Goal: Task Accomplishment & Management: Use online tool/utility

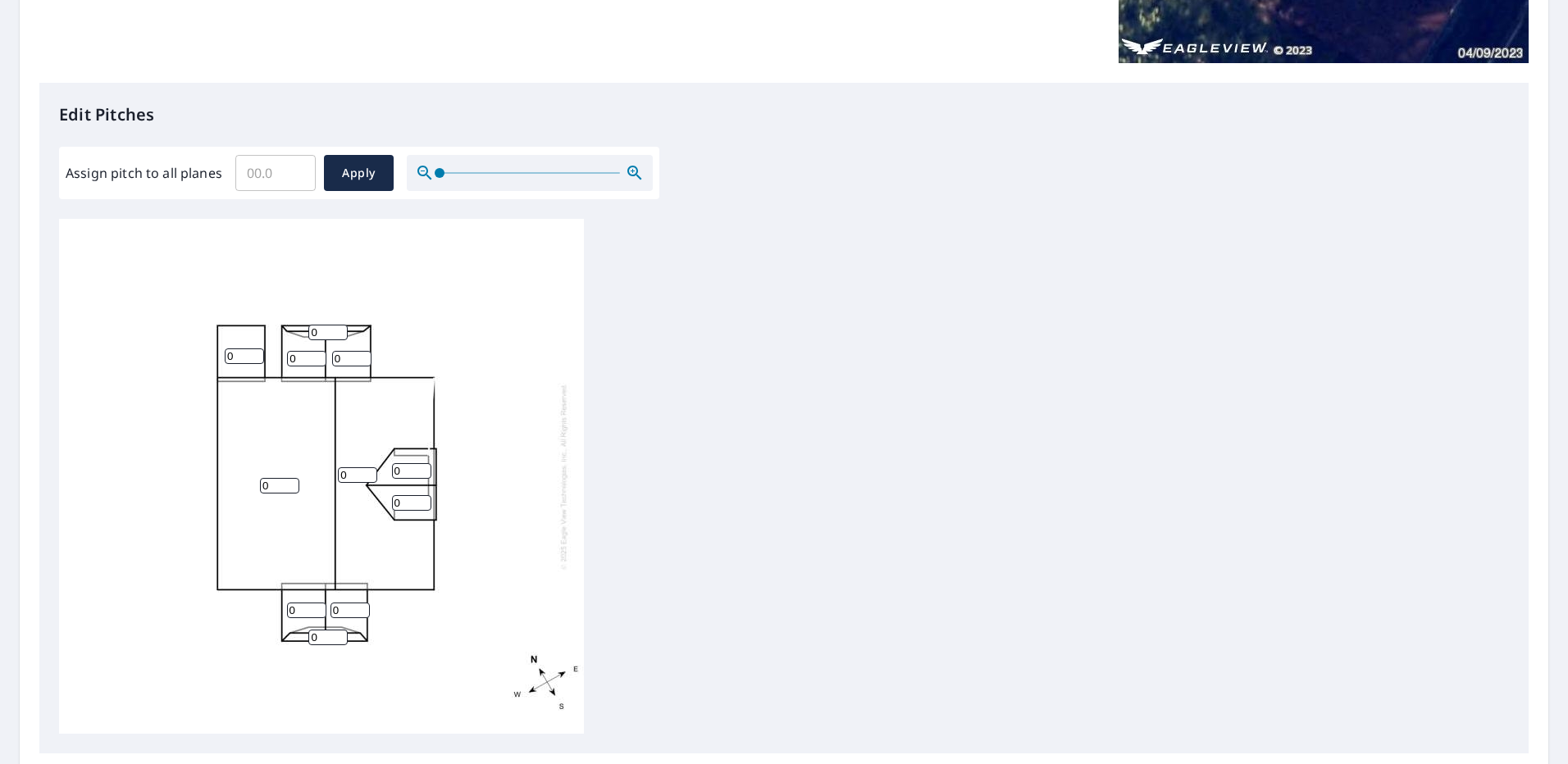
scroll to position [410, 0]
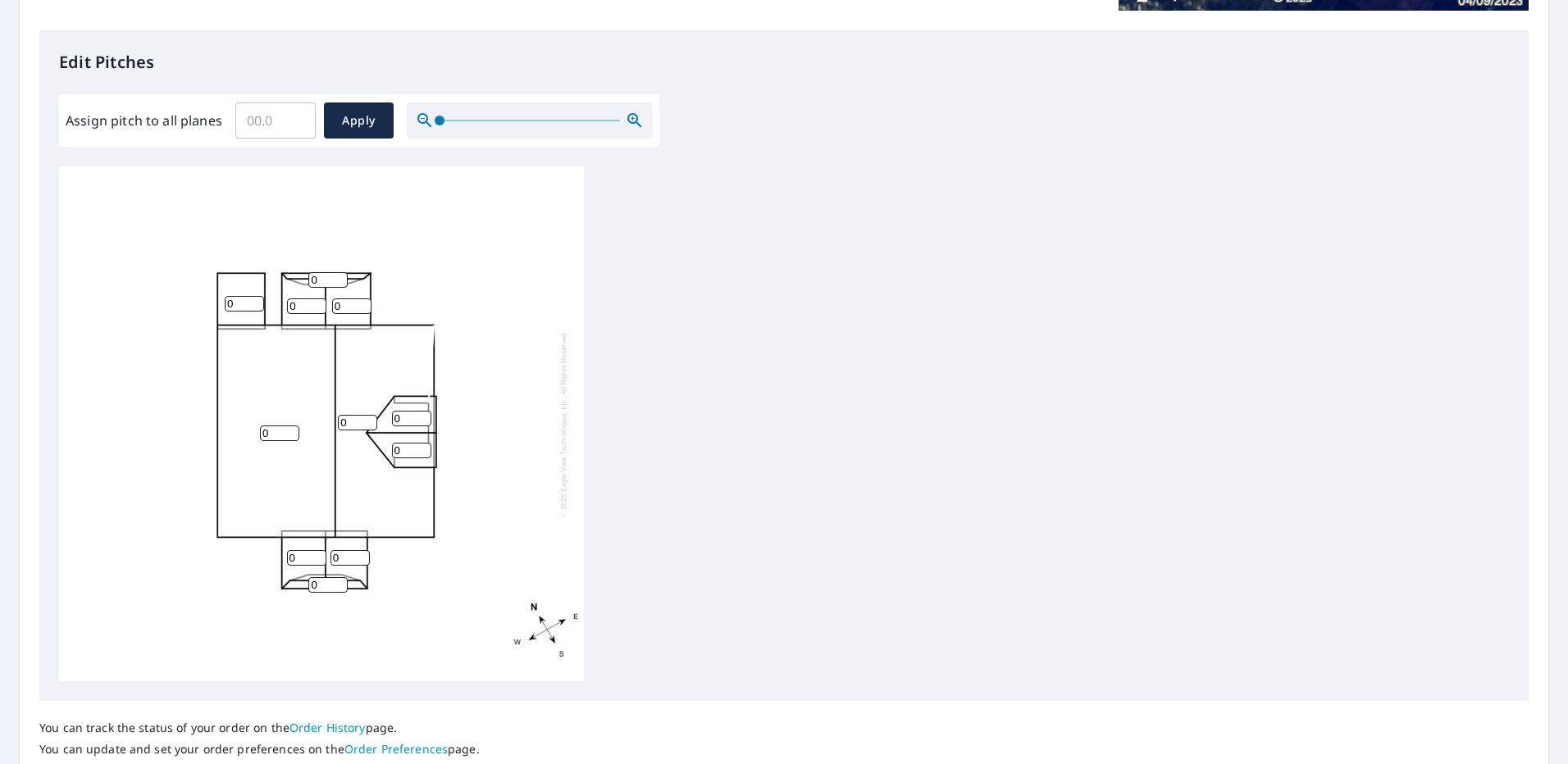
drag, startPoint x: 239, startPoint y: 301, endPoint x: 219, endPoint y: 306, distance: 20.6
click at [219, 306] on div "0 0 0 0 0 0 0 0 0 0 0" at bounding box center [322, 424] width 525 height 515
drag, startPoint x: 269, startPoint y: 435, endPoint x: 246, endPoint y: 443, distance: 24.4
click at [246, 443] on div "0 0 0 0 0 0 0 0 0 0 0" at bounding box center [322, 424] width 525 height 515
type input "6"
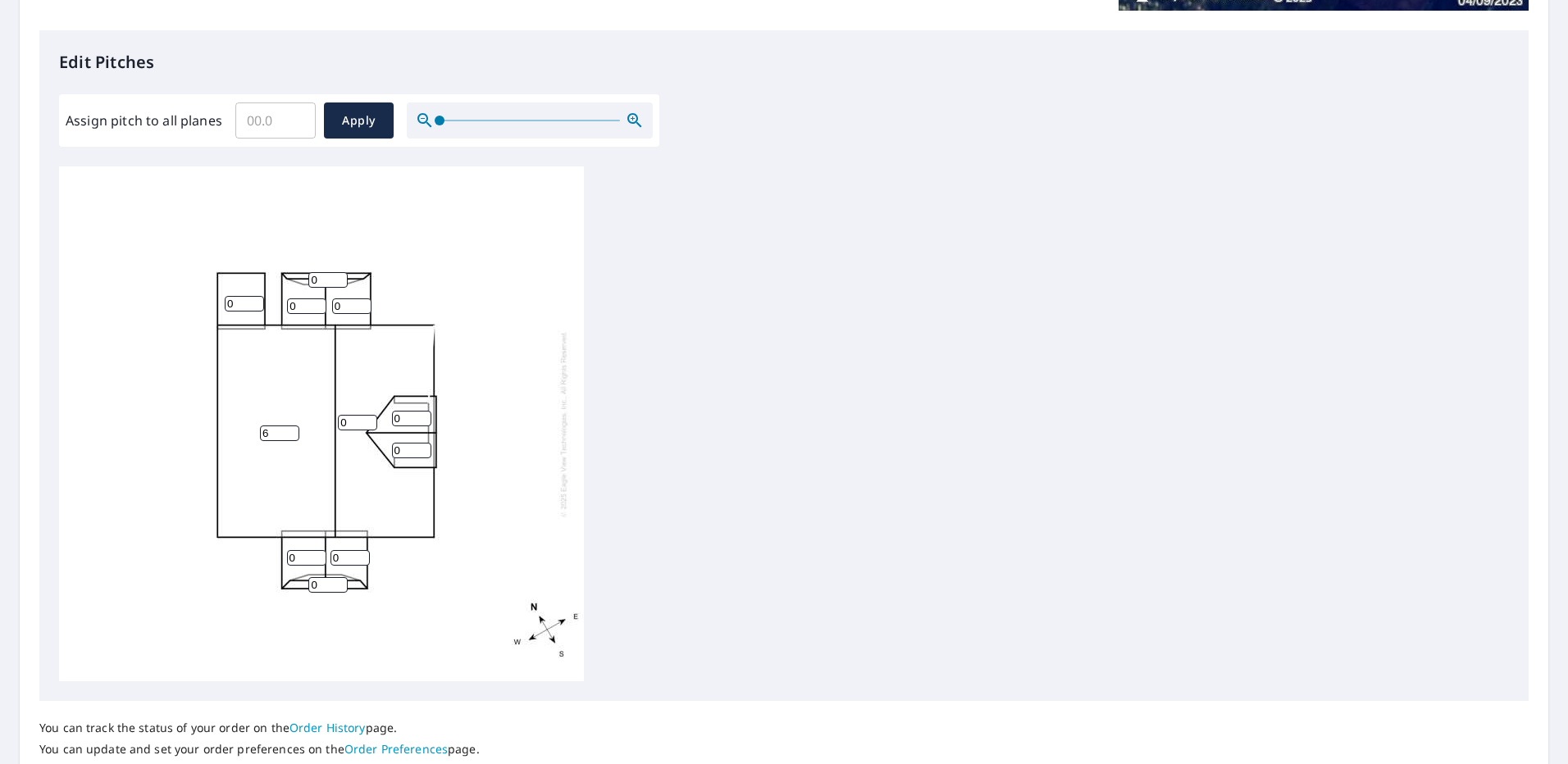
drag, startPoint x: 403, startPoint y: 423, endPoint x: 386, endPoint y: 421, distance: 17.1
click at [386, 421] on div "6 0 0 0 0 0 0 0 0 0 0" at bounding box center [322, 424] width 525 height 515
type input "5"
drag, startPoint x: 406, startPoint y: 445, endPoint x: 381, endPoint y: 451, distance: 25.7
click at [381, 451] on div "6 0 0 0 0 0 0 5 0 0 0" at bounding box center [322, 424] width 525 height 515
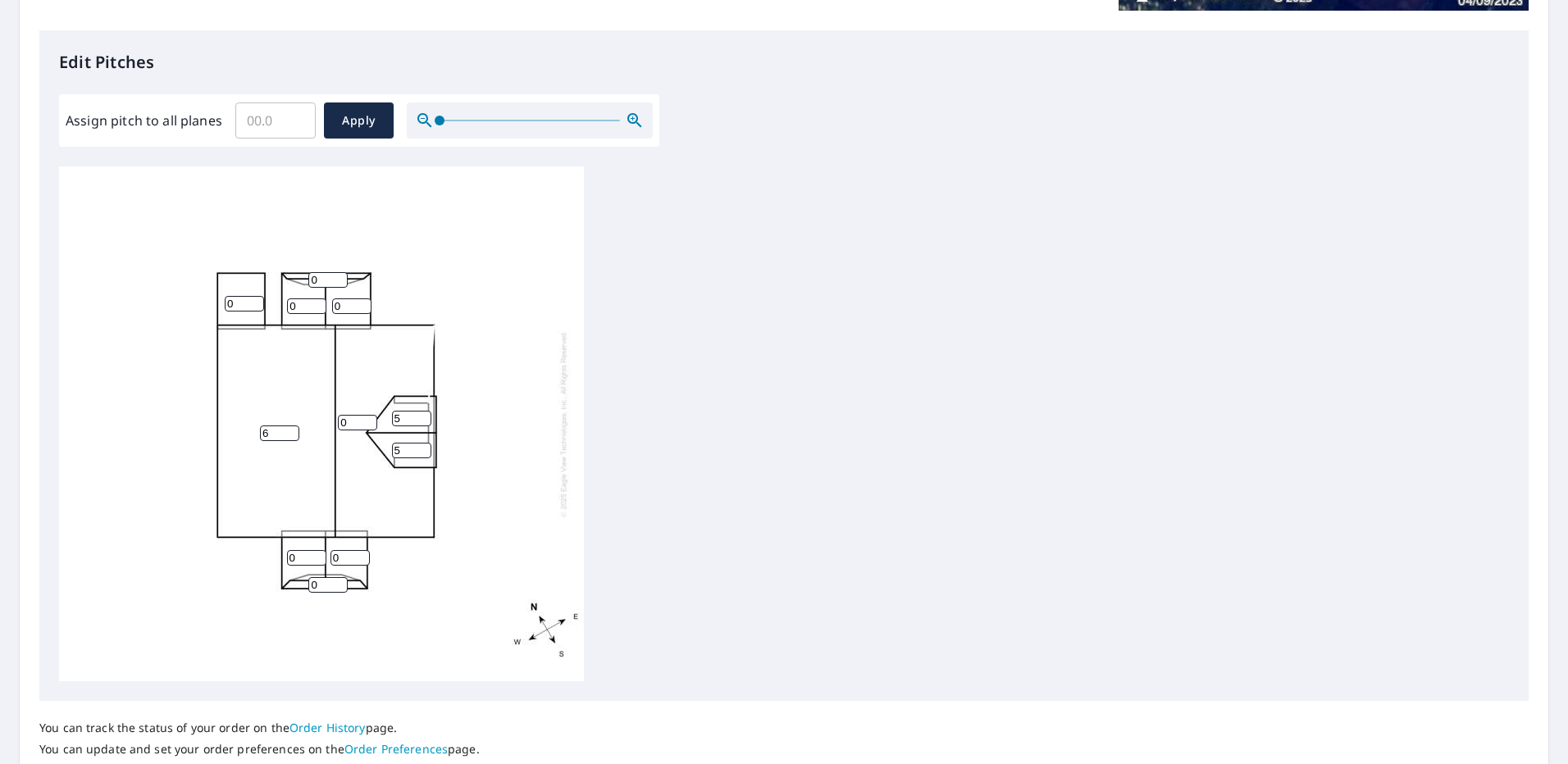
type input "5"
drag, startPoint x: 302, startPoint y: 307, endPoint x: 274, endPoint y: 317, distance: 29.7
click at [274, 317] on div "6 0 0 0 0 0 0 5 5 0 0" at bounding box center [322, 424] width 525 height 515
type input "5"
drag, startPoint x: 353, startPoint y: 302, endPoint x: 308, endPoint y: 294, distance: 45.7
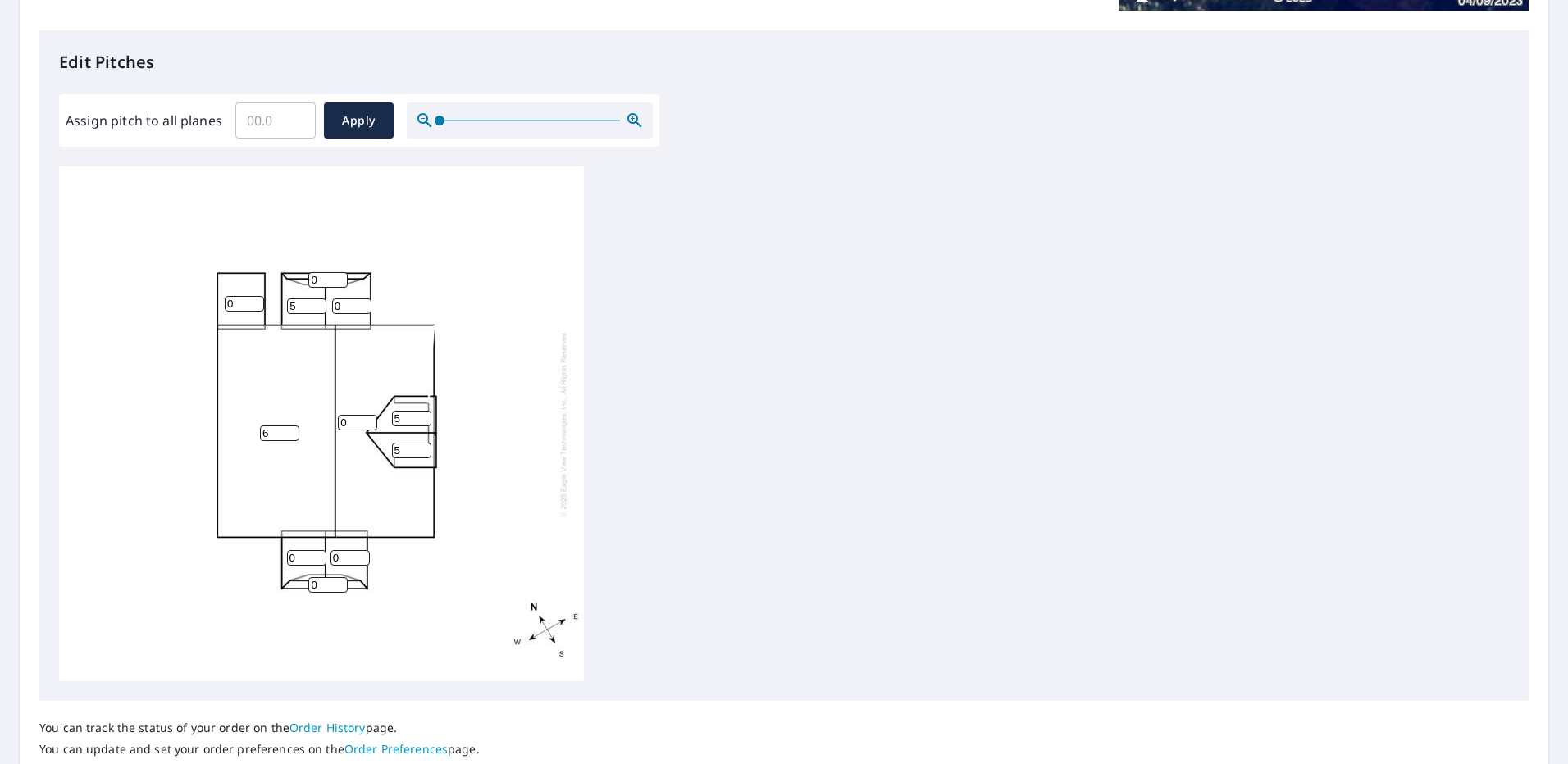
click at [308, 294] on div "6 0 0 0 5 0 0 5 5 0 0" at bounding box center [322, 424] width 525 height 515
type input "5"
drag, startPoint x: 232, startPoint y: 303, endPoint x: 211, endPoint y: 303, distance: 21.0
click at [211, 303] on div "6 0 0 5 5 0 0 5 5 0 0" at bounding box center [322, 424] width 525 height 515
drag, startPoint x: 355, startPoint y: 420, endPoint x: 330, endPoint y: 421, distance: 25.0
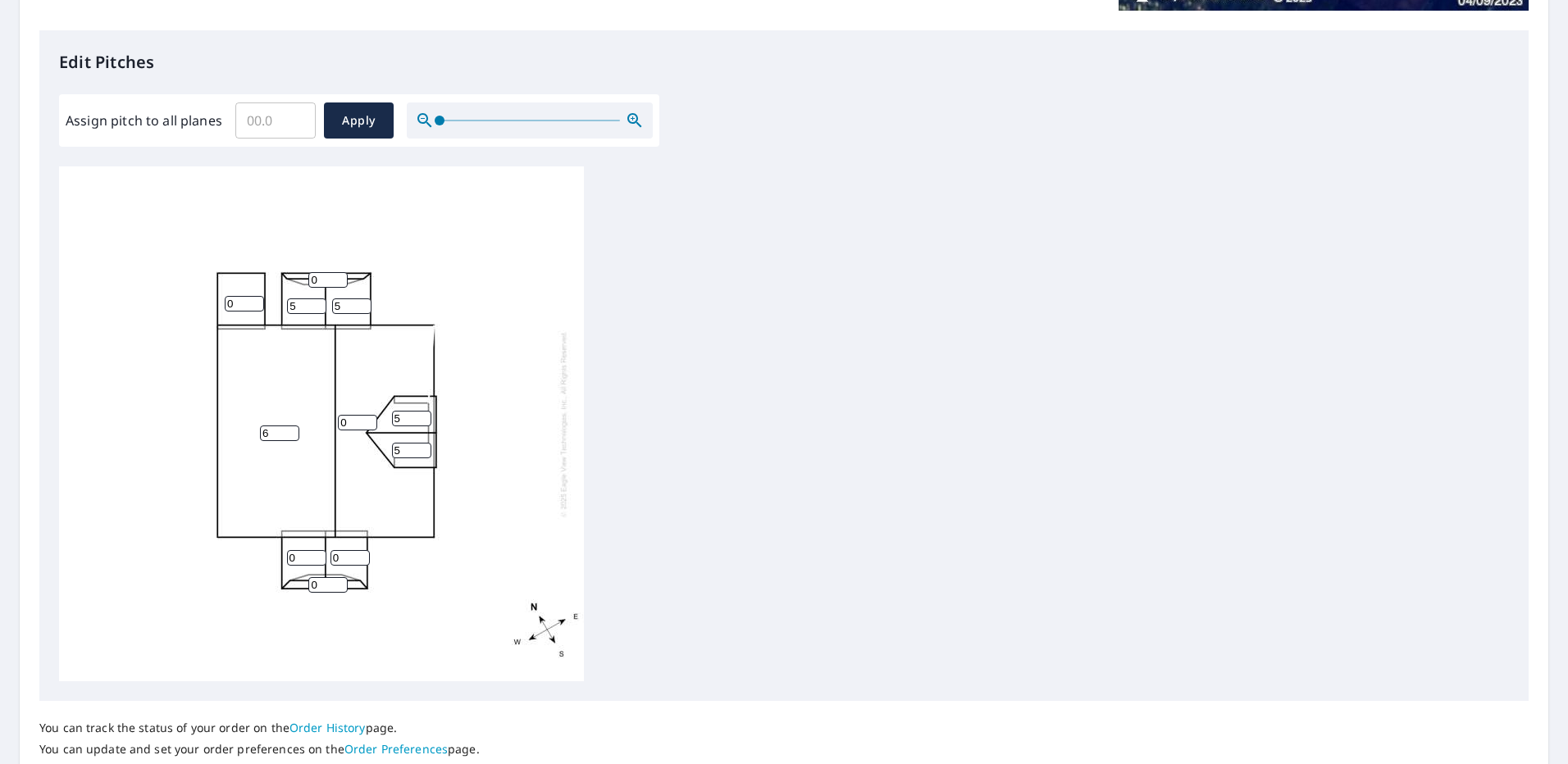
click at [330, 421] on div "6 0 0 5 5 0 0 5 5 0 0" at bounding box center [322, 424] width 525 height 515
type input "6"
drag, startPoint x: 403, startPoint y: 419, endPoint x: 385, endPoint y: 419, distance: 18.0
click at [385, 419] on div "6 6 0 5 5 0 0 5 5 0 0" at bounding box center [322, 424] width 525 height 515
drag, startPoint x: 278, startPoint y: 432, endPoint x: 257, endPoint y: 433, distance: 21.0
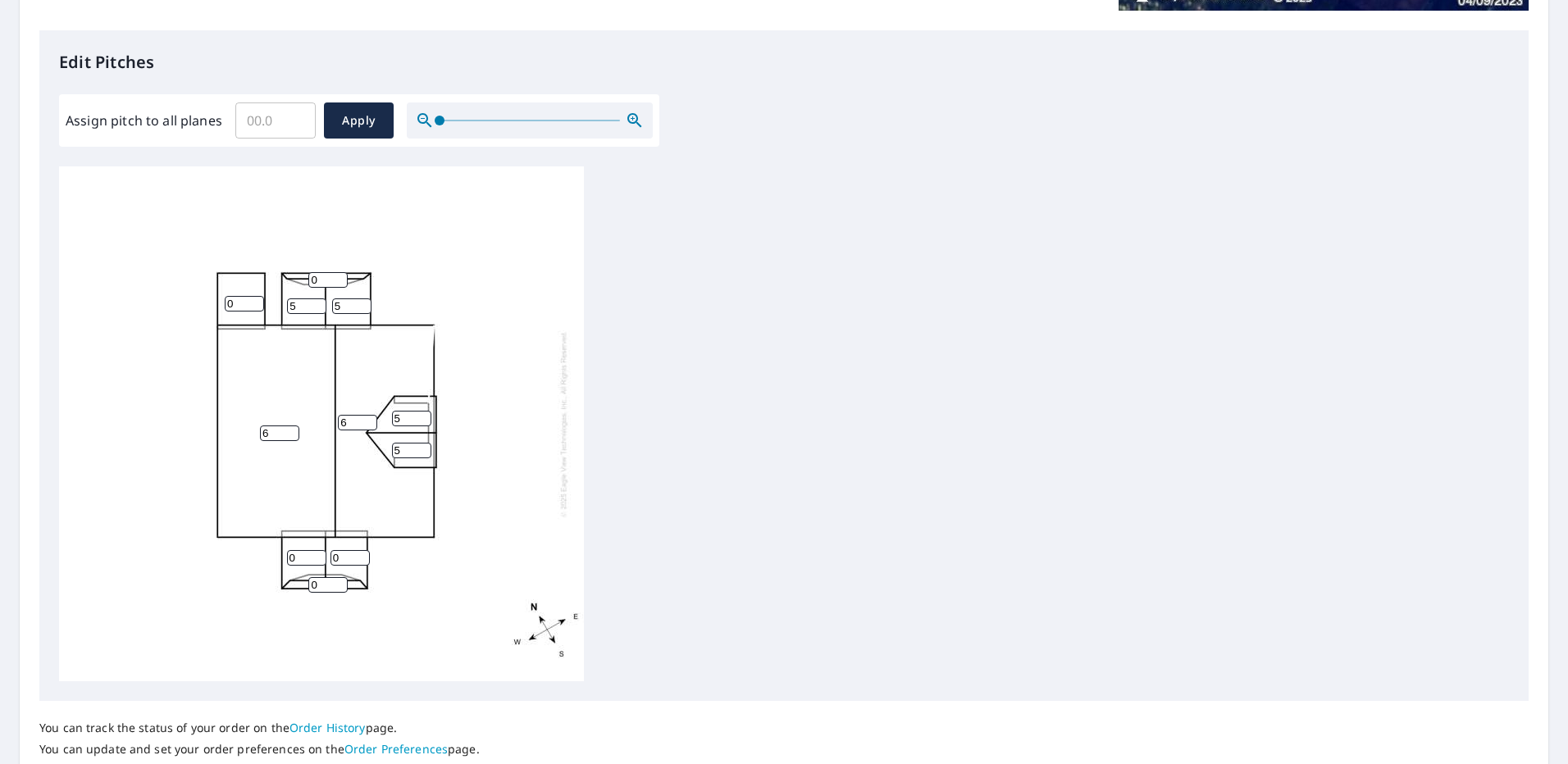
click at [257, 433] on div "6 6 0 5 5 0 0 5 5 0 0" at bounding box center [322, 424] width 525 height 515
type input "7"
drag, startPoint x: 350, startPoint y: 424, endPoint x: 333, endPoint y: 423, distance: 17.0
click at [333, 423] on div "7 6 0 5 5 0 0 5 5 0 0" at bounding box center [322, 424] width 525 height 515
type input "7"
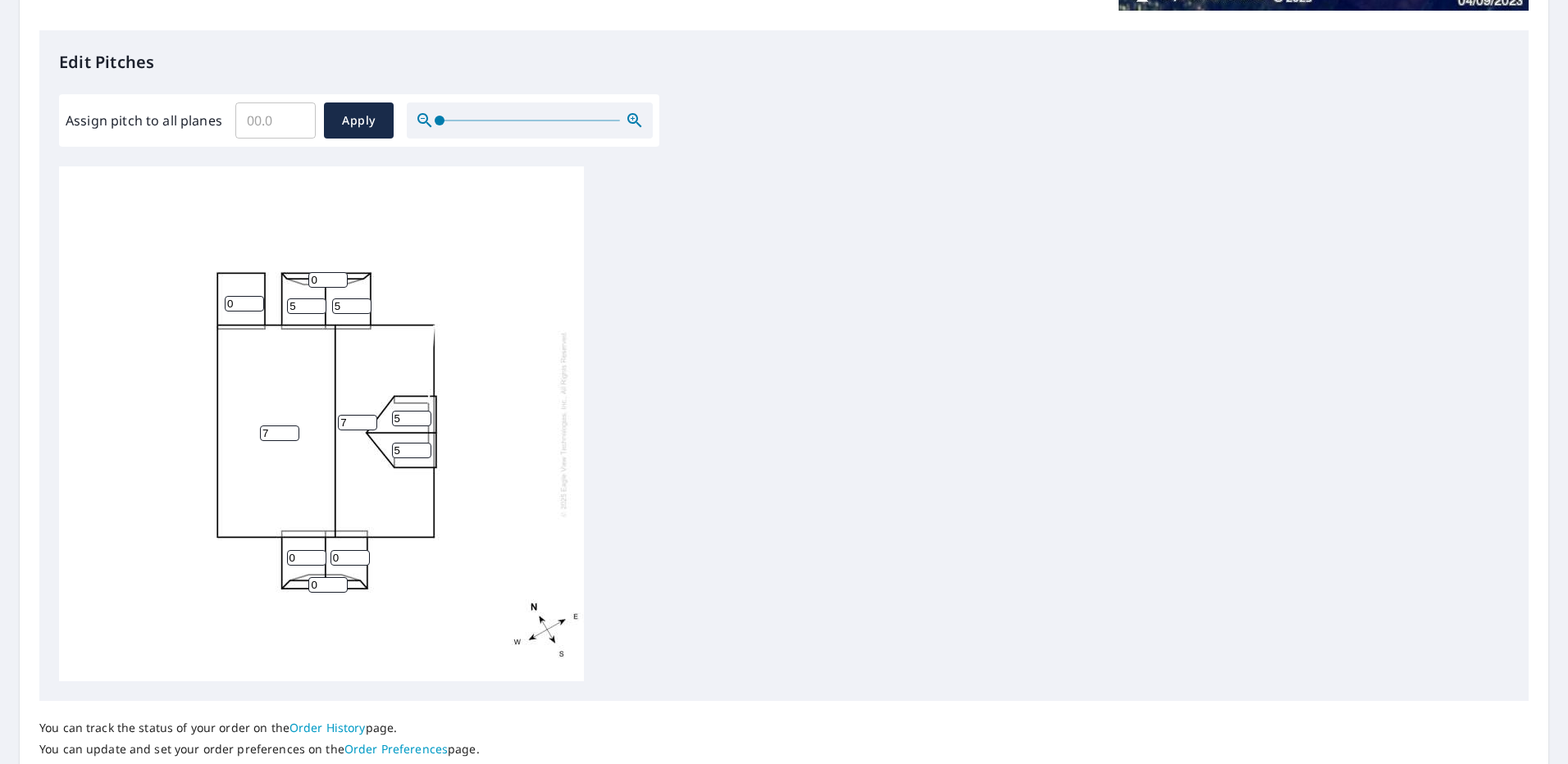
click at [295, 308] on input "5" at bounding box center [307, 306] width 39 height 16
type input "6"
drag, startPoint x: 345, startPoint y: 303, endPoint x: 318, endPoint y: 314, distance: 29.2
click at [319, 303] on div "7 7 0 5 6 0 0 5 5 0 0" at bounding box center [322, 424] width 525 height 515
type input "6"
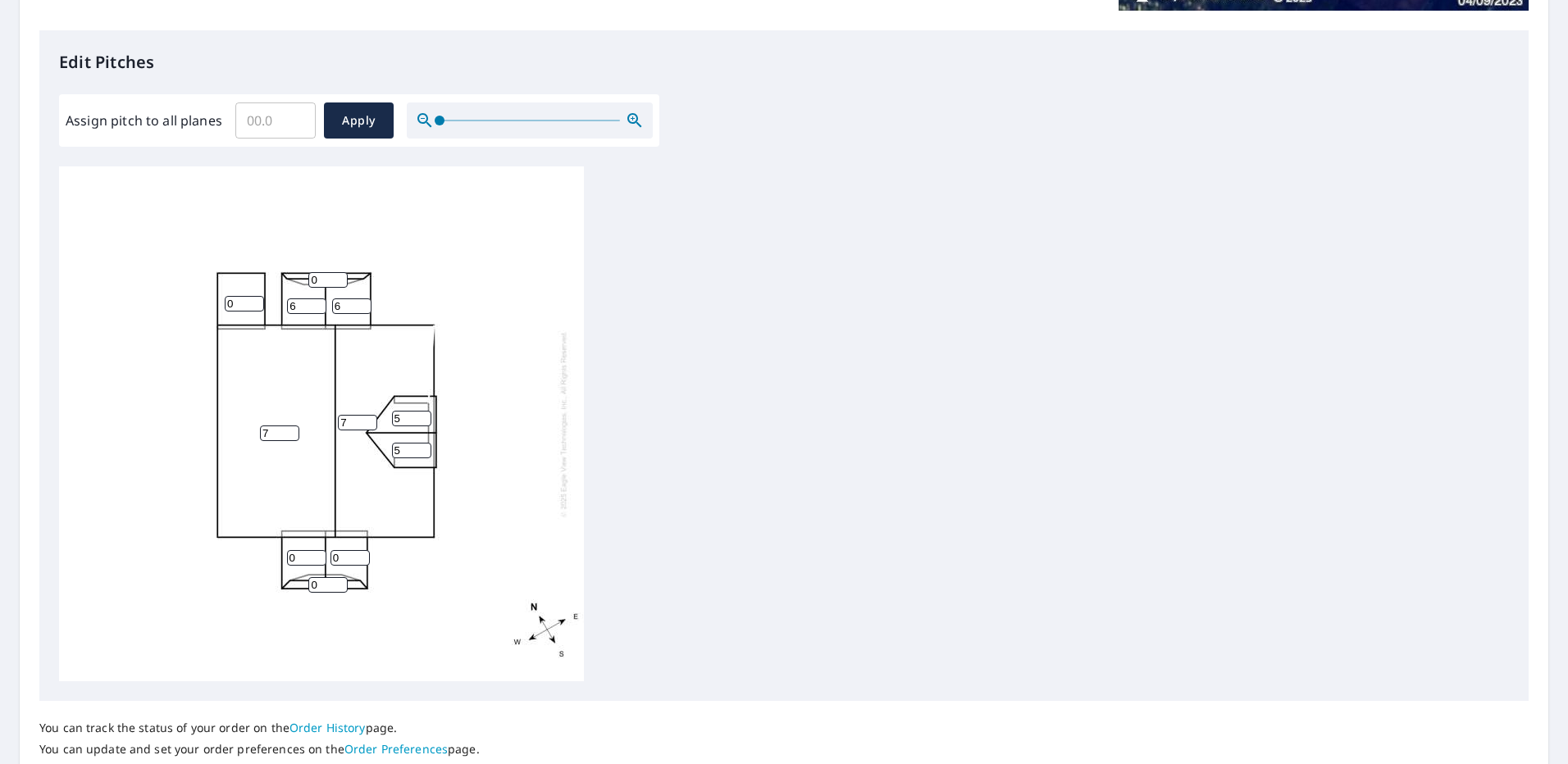
click at [399, 417] on input "5" at bounding box center [411, 418] width 39 height 16
type input "6"
click at [385, 451] on div "7 7 0 6 6 0 0 6 5 0 0" at bounding box center [322, 424] width 525 height 515
type input "6"
click at [259, 558] on div "7 7 0 6 6 0 0 6 6 0 0" at bounding box center [322, 424] width 525 height 515
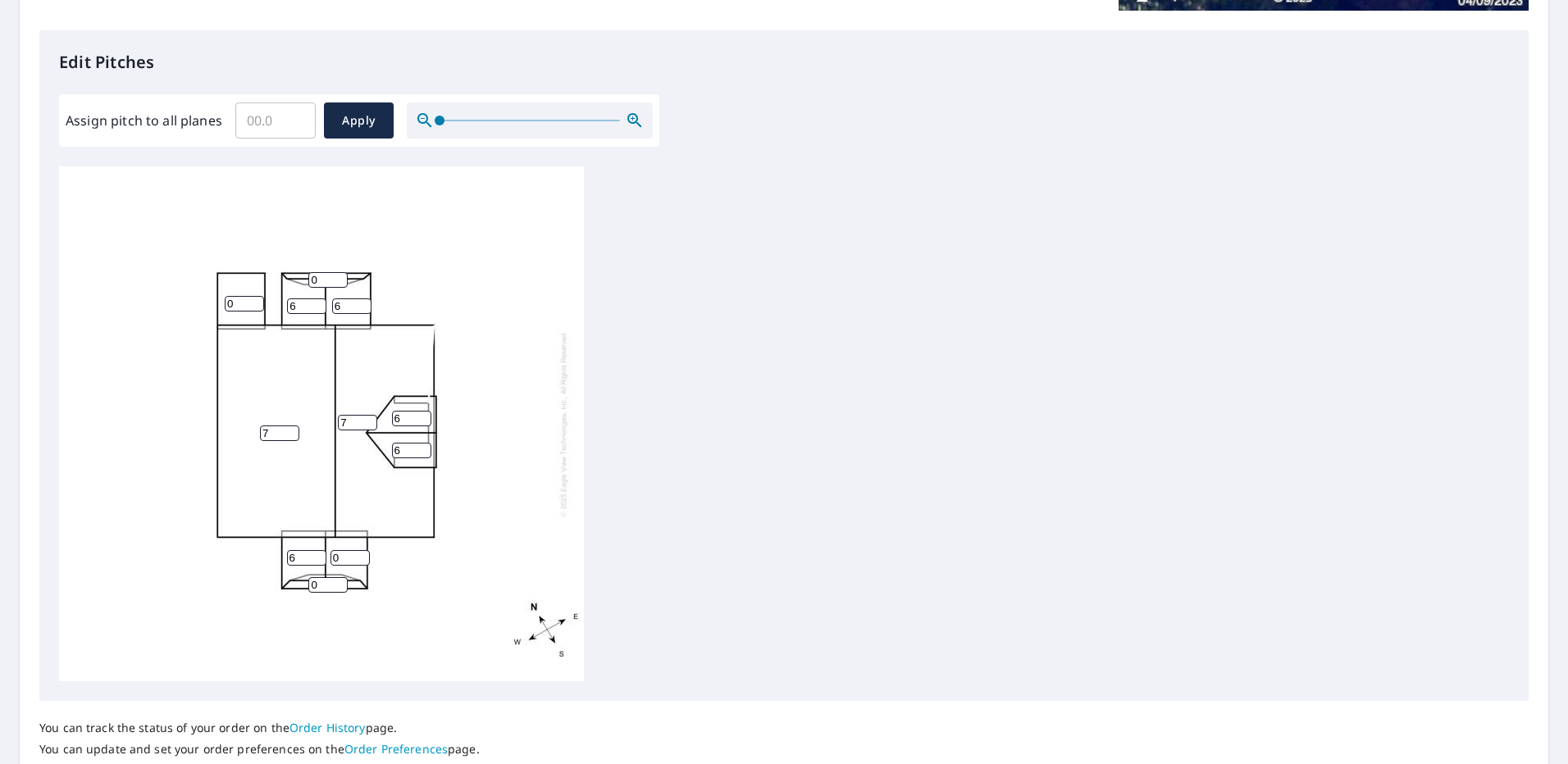
type input "6"
drag, startPoint x: 337, startPoint y: 556, endPoint x: 308, endPoint y: 564, distance: 30.1
click at [308, 564] on div "7 7 0 6 6 6 0 6 6 0 0" at bounding box center [322, 424] width 525 height 515
type input "6"
drag, startPoint x: 325, startPoint y: 581, endPoint x: 289, endPoint y: 581, distance: 36.0
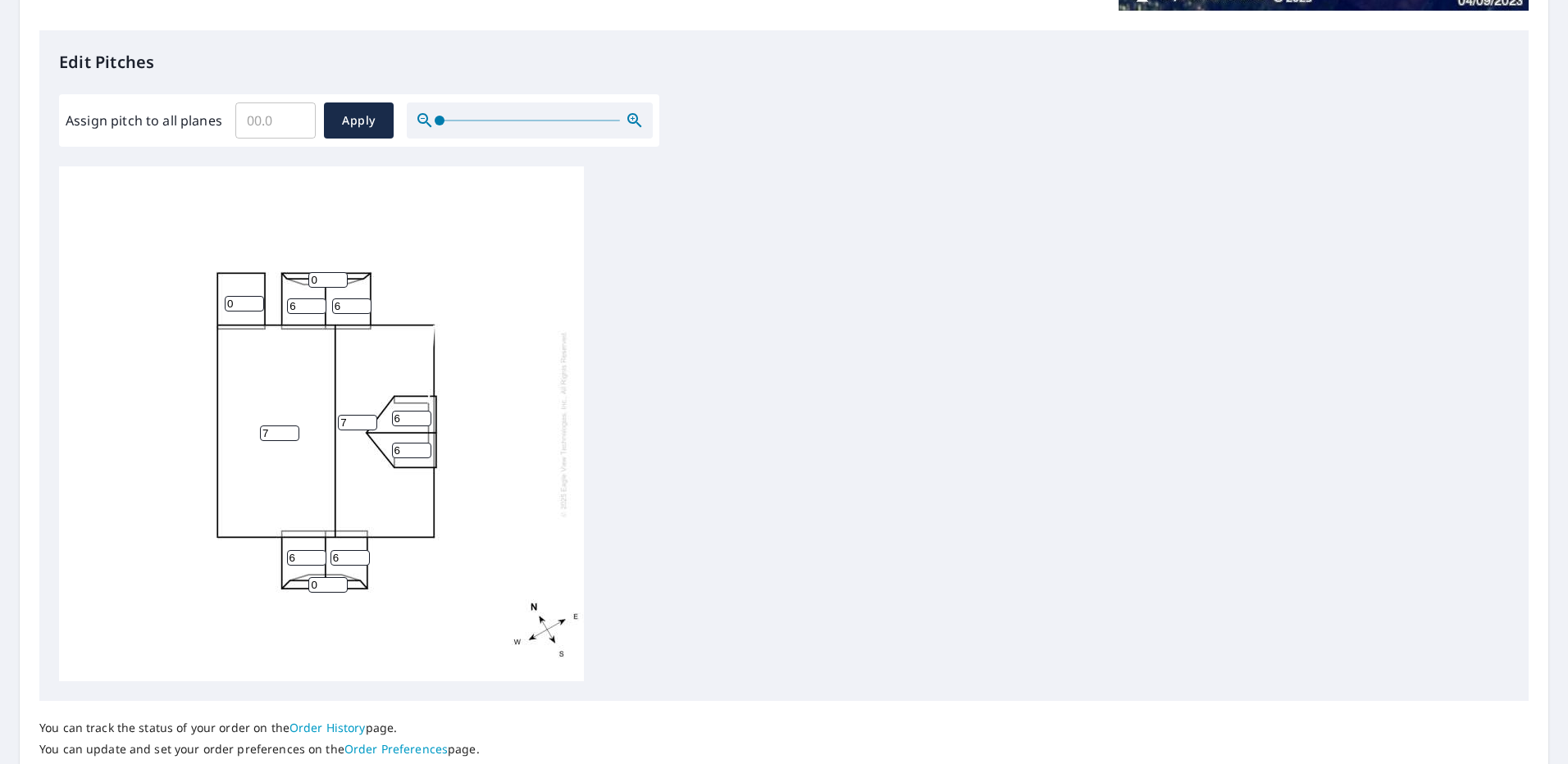
click at [289, 581] on div "7 7 0 6 6 6 6 6 6 0 0" at bounding box center [322, 424] width 525 height 515
click at [324, 591] on input "0" at bounding box center [328, 585] width 39 height 16
drag, startPoint x: 324, startPoint y: 587, endPoint x: 302, endPoint y: 585, distance: 22.1
click at [302, 585] on div "7 7 0 6 6 6 6 6 6 0 0" at bounding box center [322, 424] width 525 height 515
type input "6"
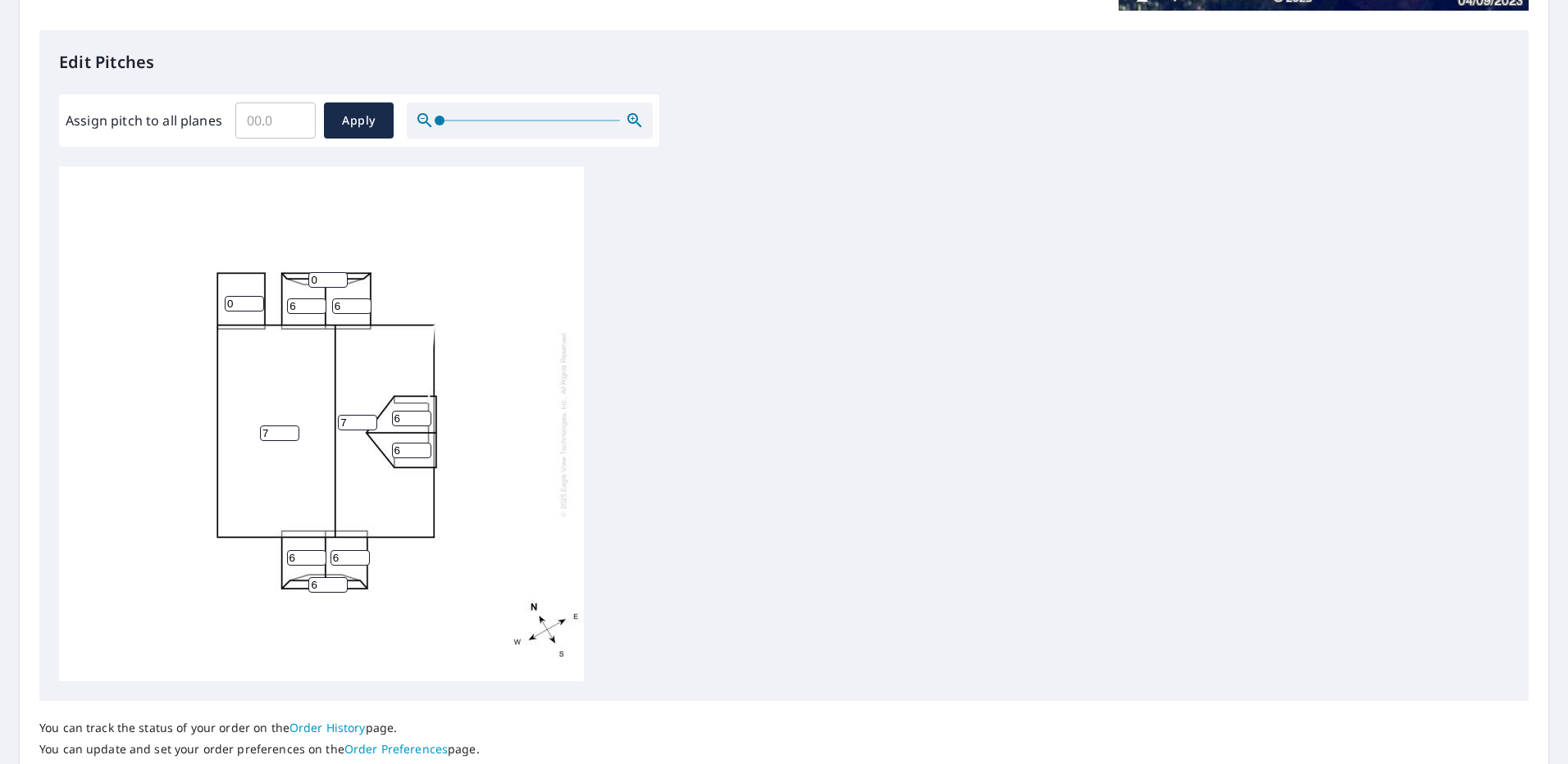
drag, startPoint x: 332, startPoint y: 279, endPoint x: 291, endPoint y: 279, distance: 41.0
click at [291, 279] on div "7 7 0 6 6 6 6 6 6 6 0" at bounding box center [322, 424] width 525 height 515
type input "5"
drag, startPoint x: 316, startPoint y: 588, endPoint x: 298, endPoint y: 583, distance: 18.7
click at [298, 583] on div "7 7 0 6 6 6 6 6 6 6 5" at bounding box center [322, 424] width 525 height 515
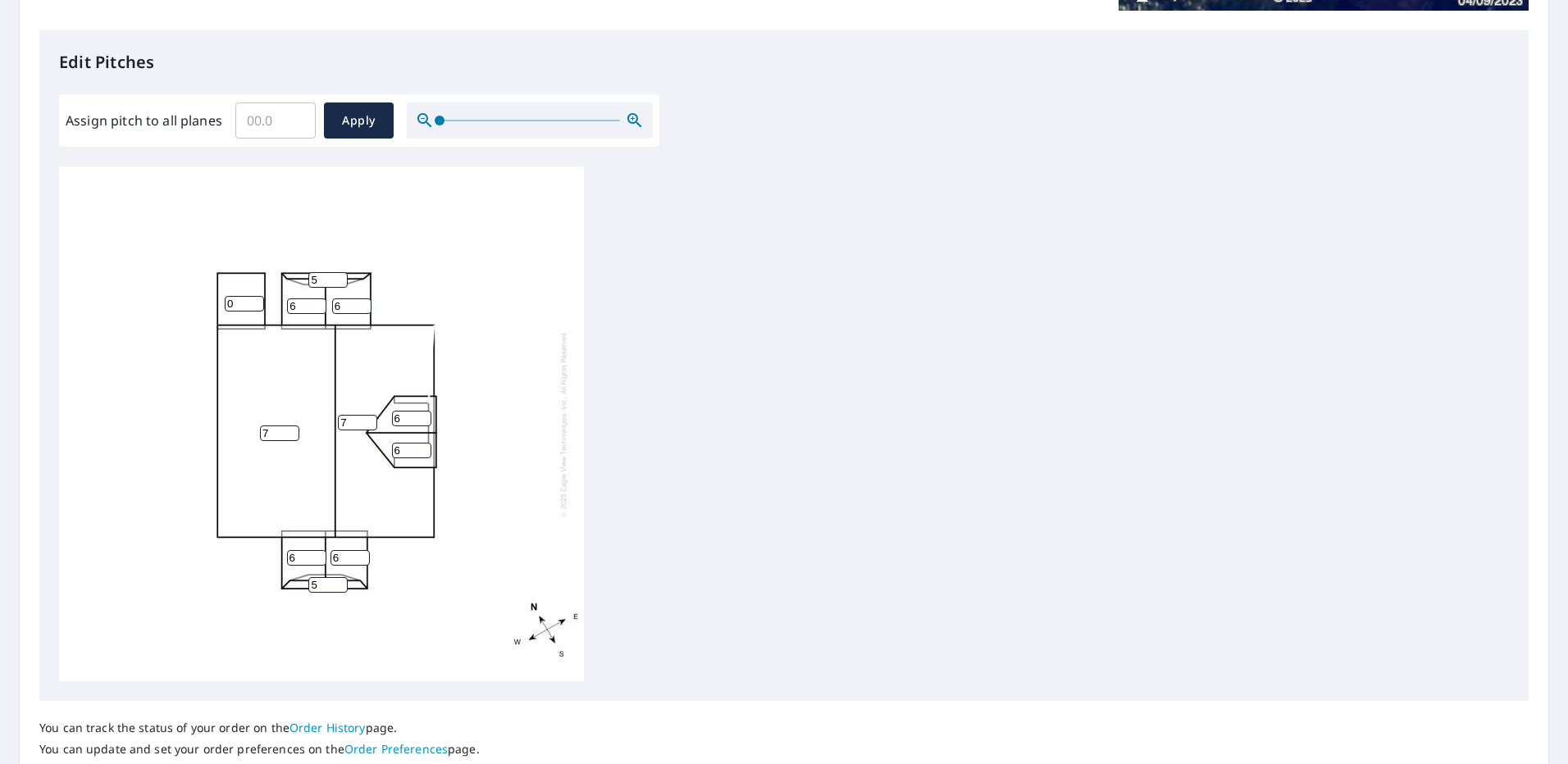
type input "5"
drag, startPoint x: 226, startPoint y: 309, endPoint x: 216, endPoint y: 315, distance: 11.7
click at [216, 315] on div "7 7 0 6 6 6 6 6 6 5 5" at bounding box center [322, 424] width 525 height 515
type input "6"
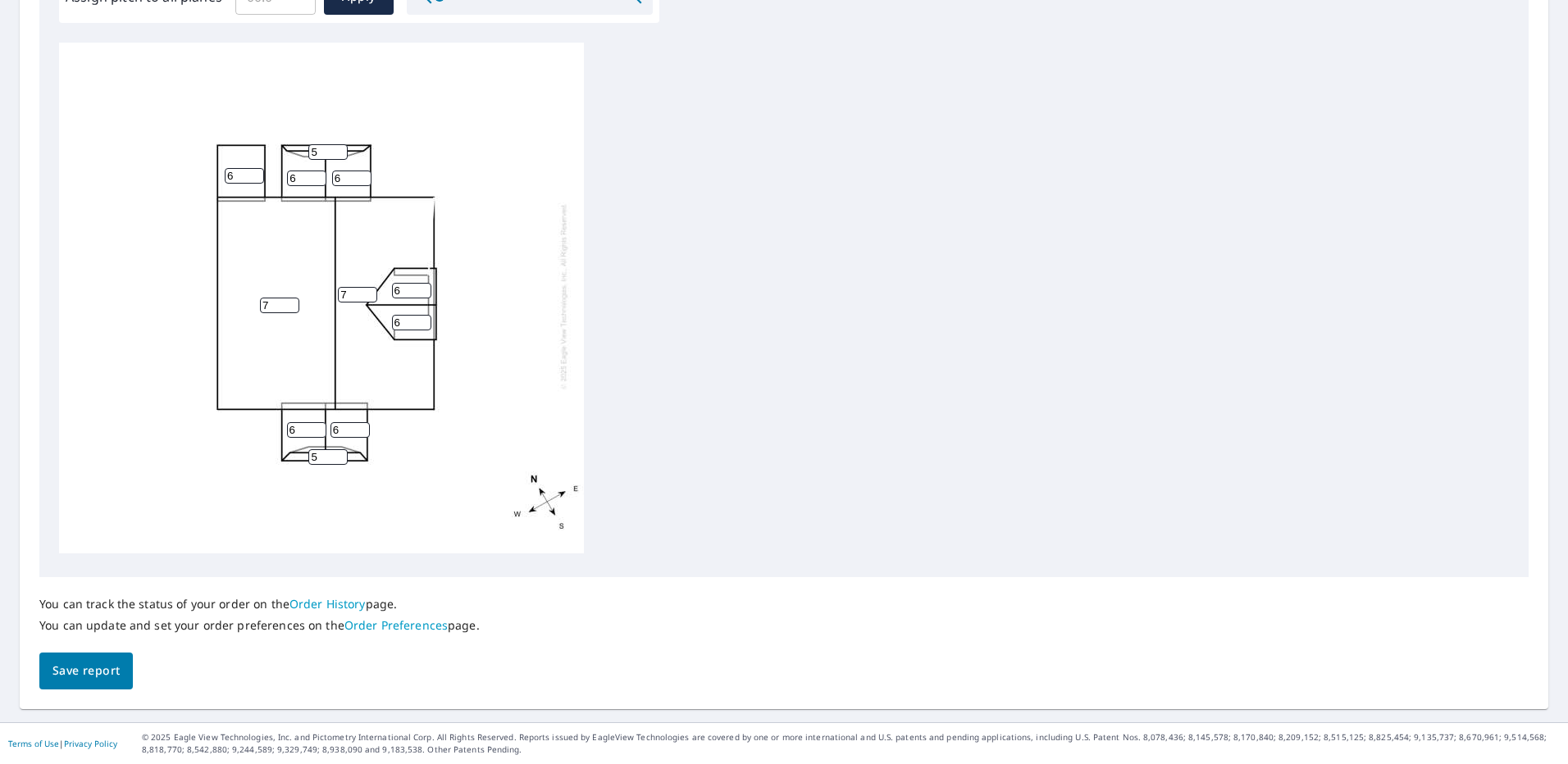
click at [116, 660] on span "Save report" at bounding box center [86, 670] width 67 height 21
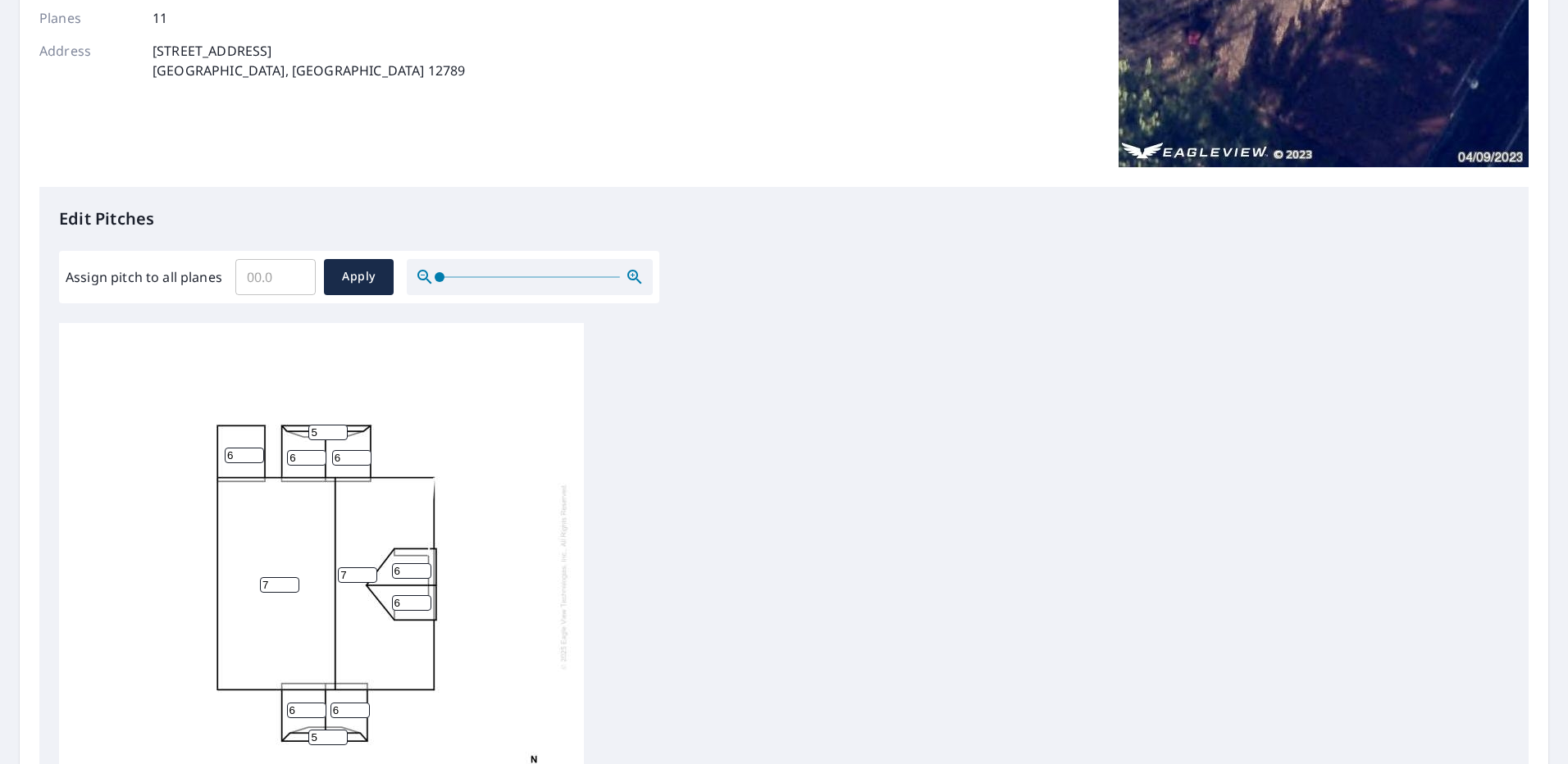
scroll to position [0, 0]
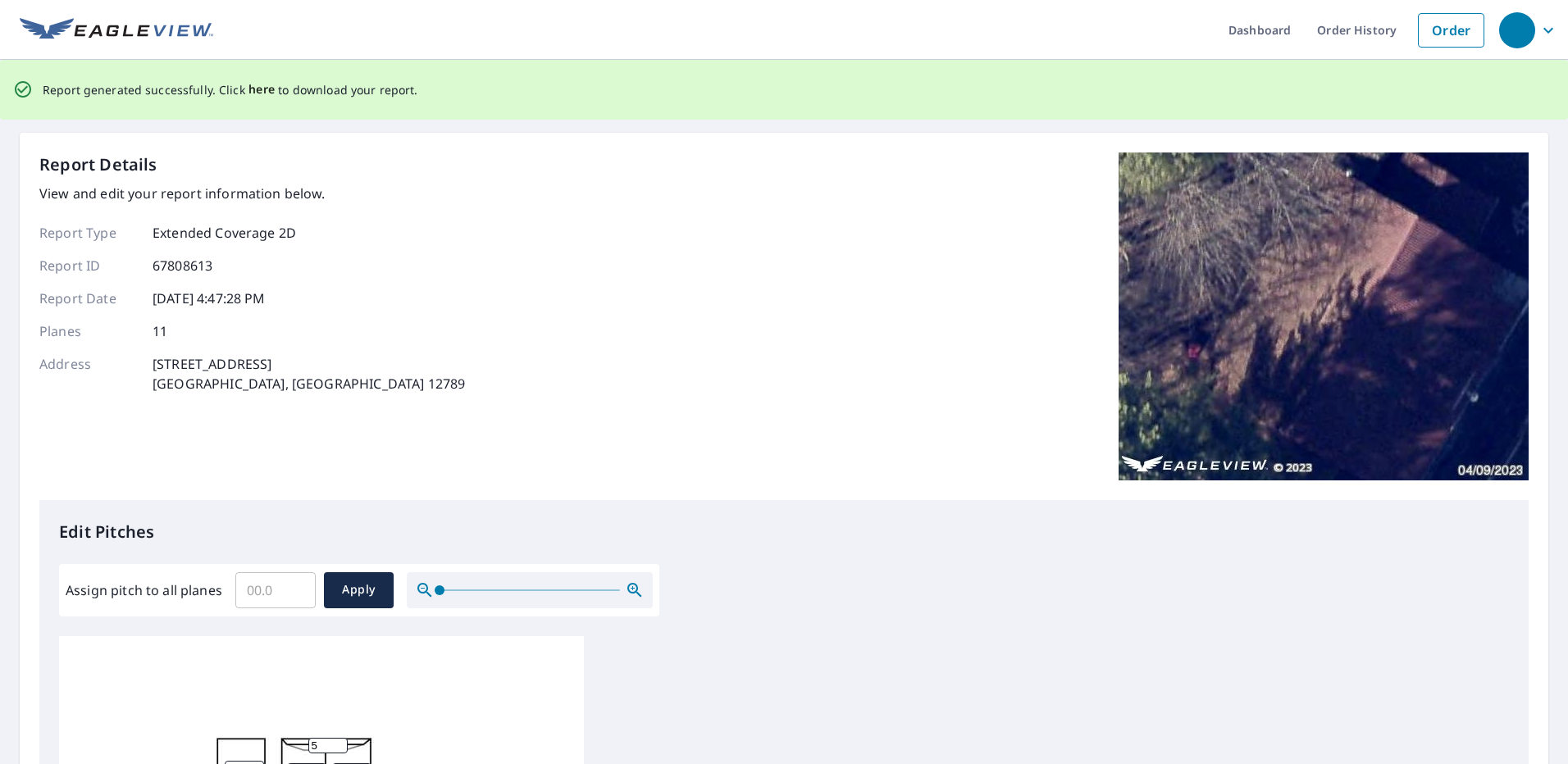
click at [256, 90] on span "here" at bounding box center [262, 90] width 27 height 21
